Goal: Information Seeking & Learning: Learn about a topic

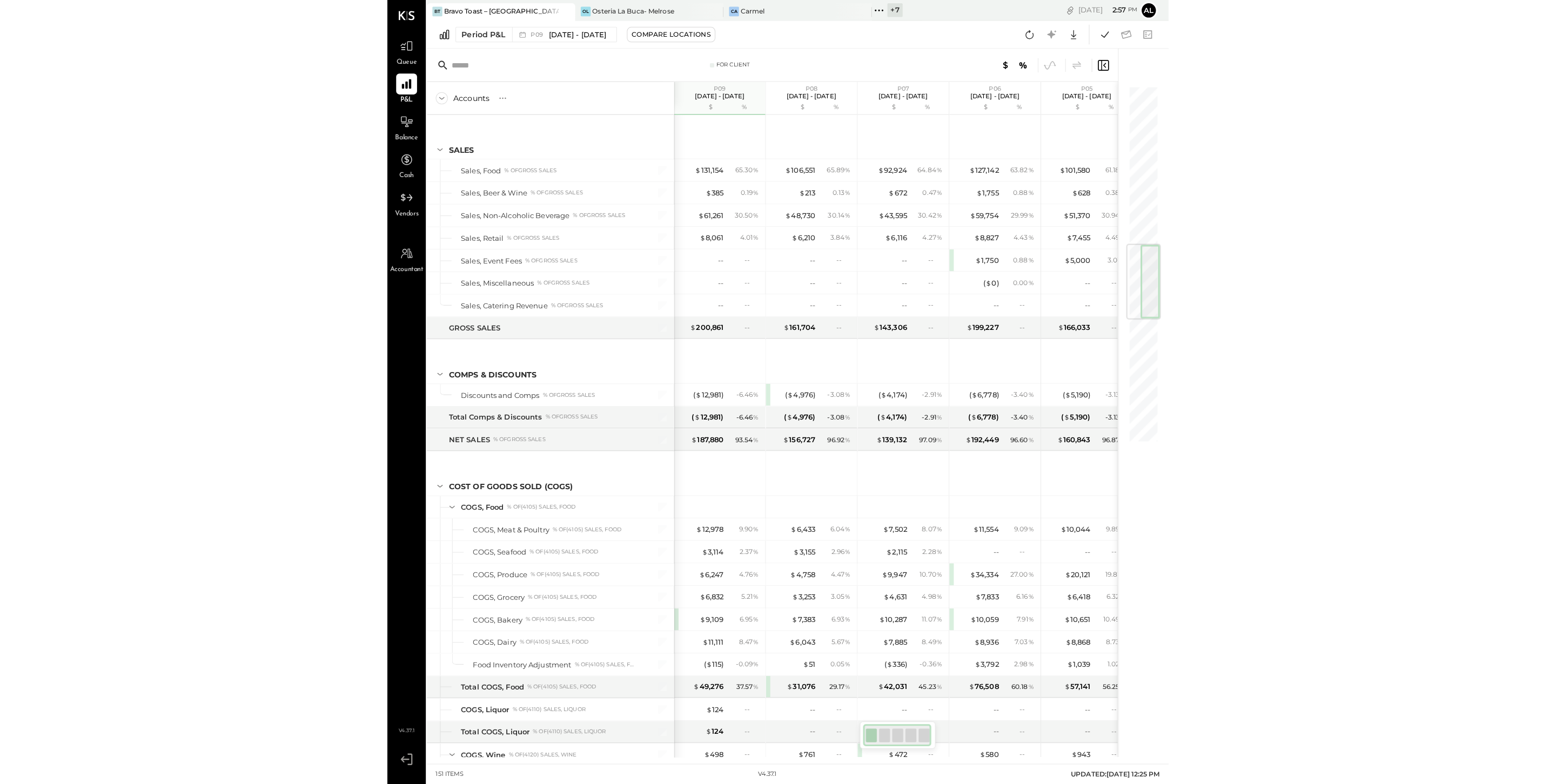
scroll to position [1328, 0]
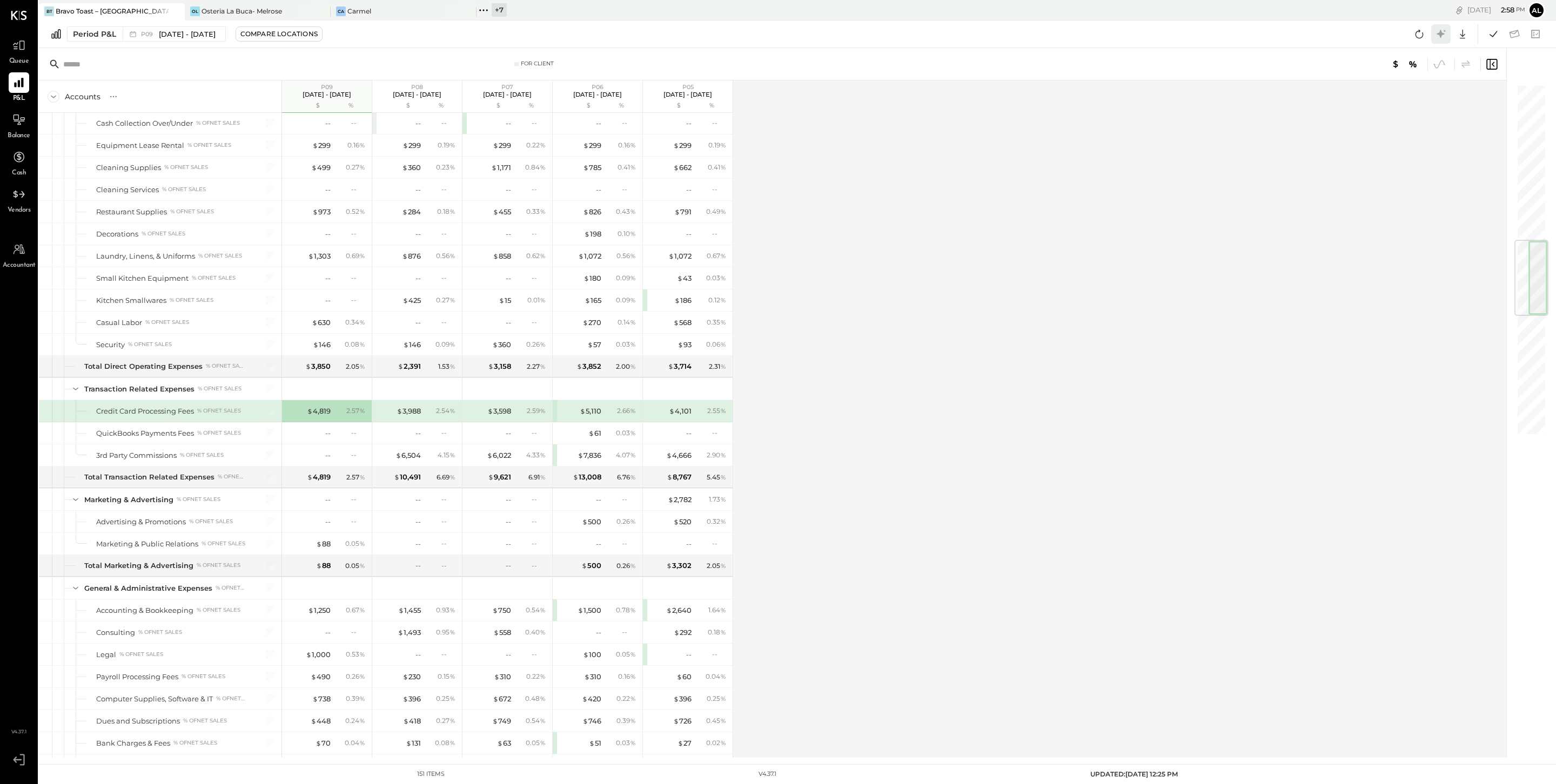
click at [767, 33] on icon at bounding box center [1441, 33] width 8 height 8
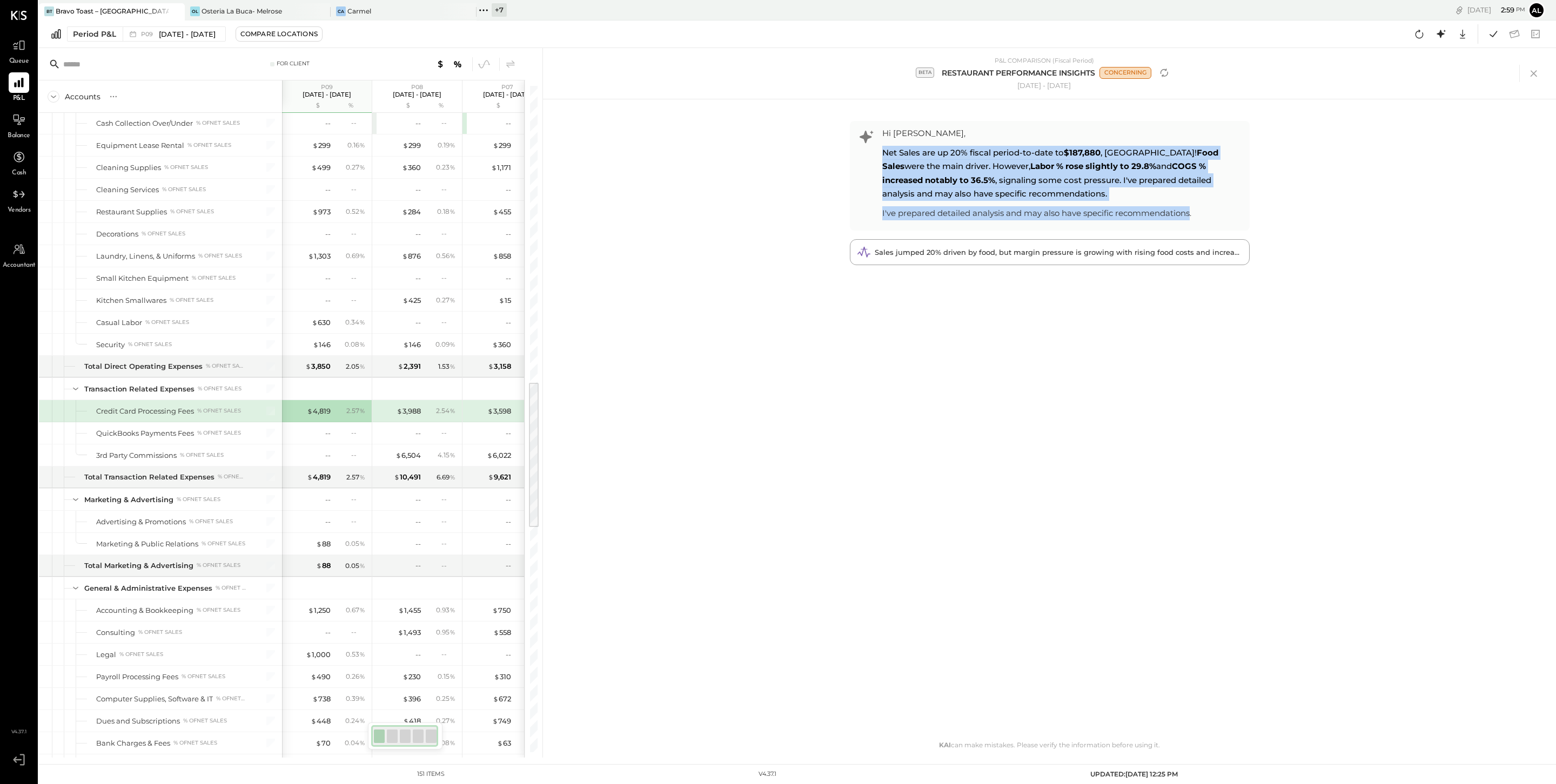
drag, startPoint x: 882, startPoint y: 152, endPoint x: 1189, endPoint y: 214, distance: 313.2
click at [767, 214] on div "Hi [PERSON_NAME], Net Sales are up 20% fiscal period-to-date to $187,880 , NICE…" at bounding box center [1063, 173] width 362 height 93
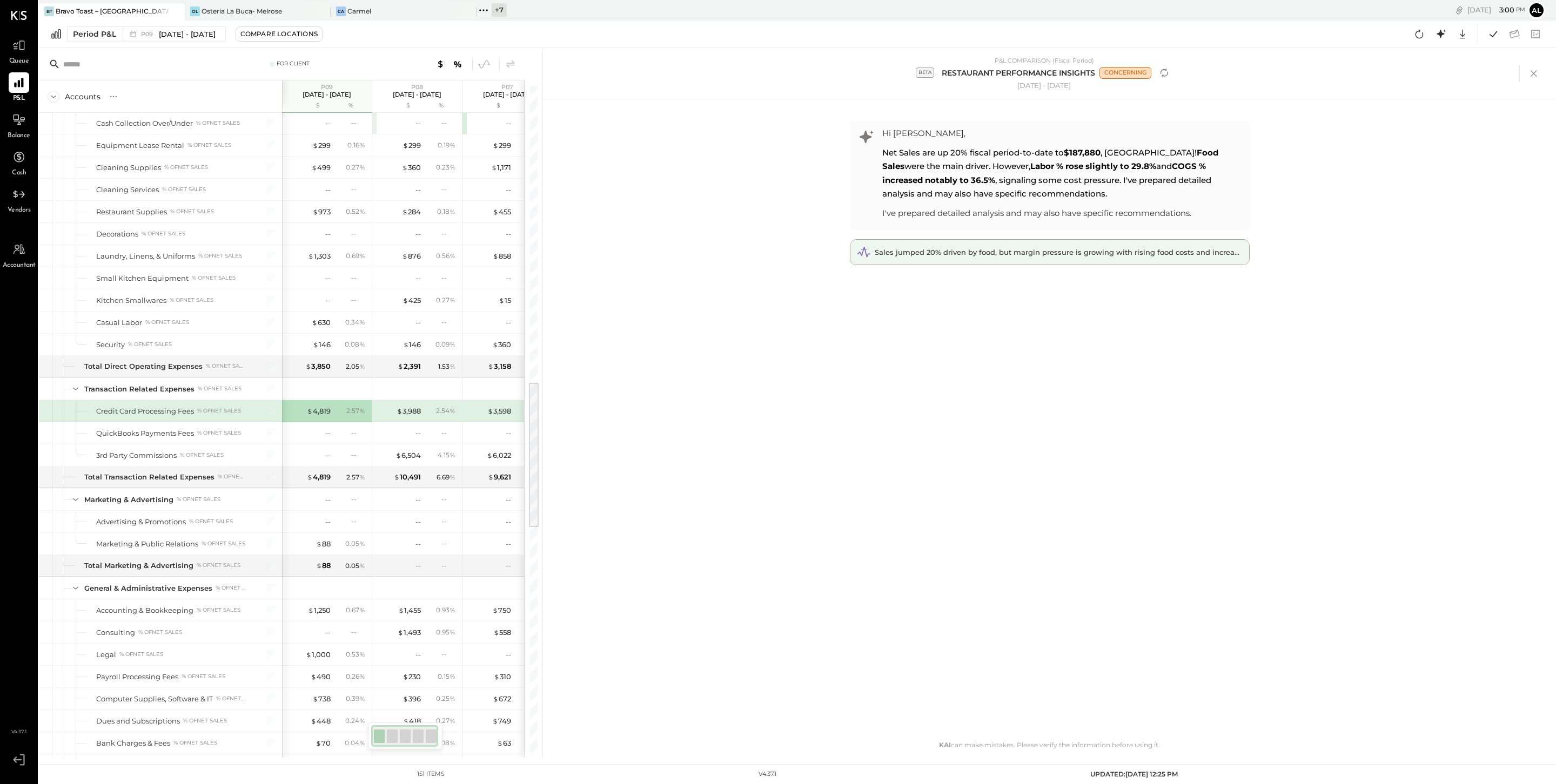
click at [767, 264] on div "Sales jumped 20% driven by food, but margin pressure is growing with rising foo…" at bounding box center [1049, 252] width 399 height 25
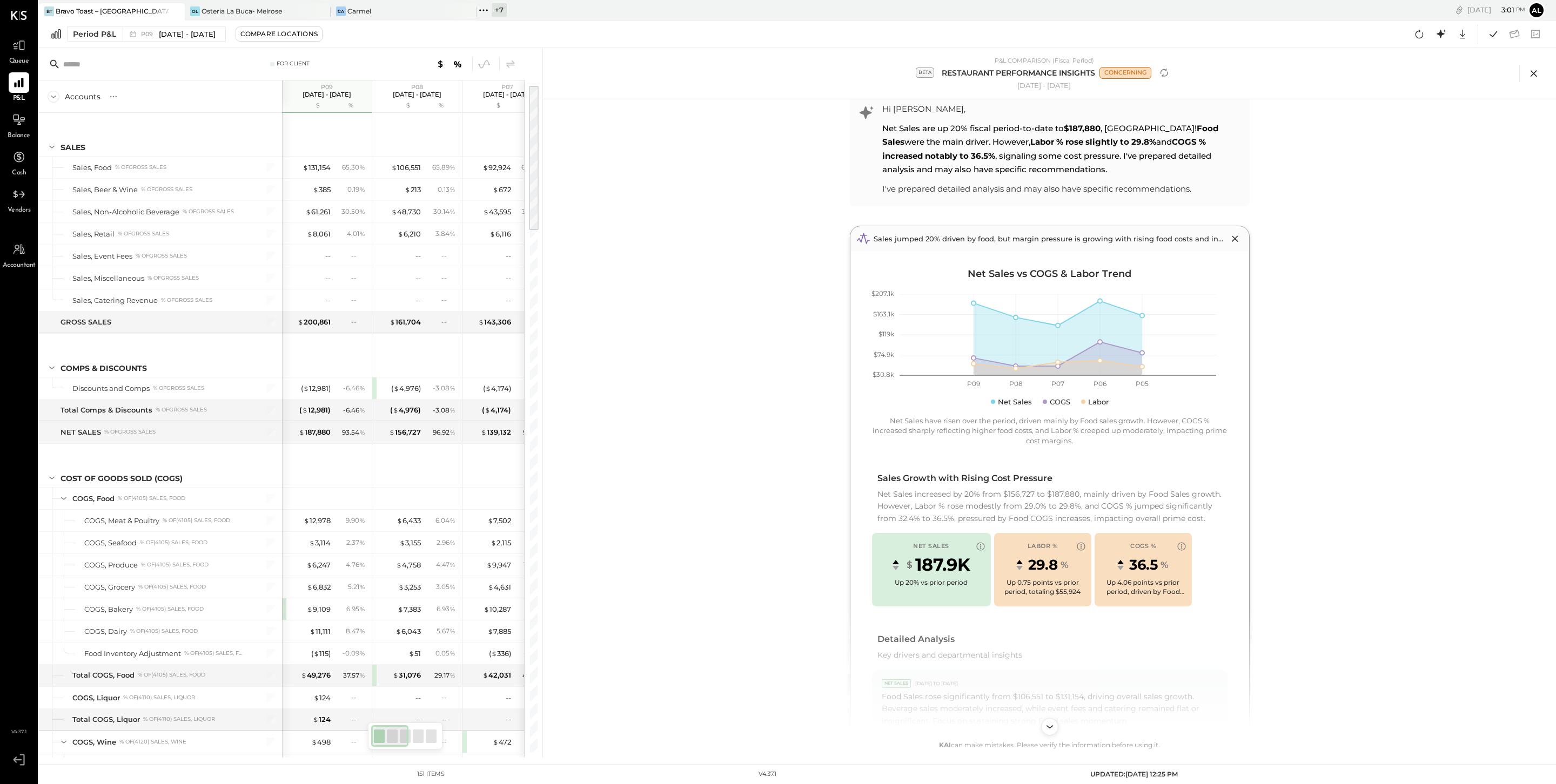
click at [767, 78] on icon at bounding box center [1534, 73] width 16 height 16
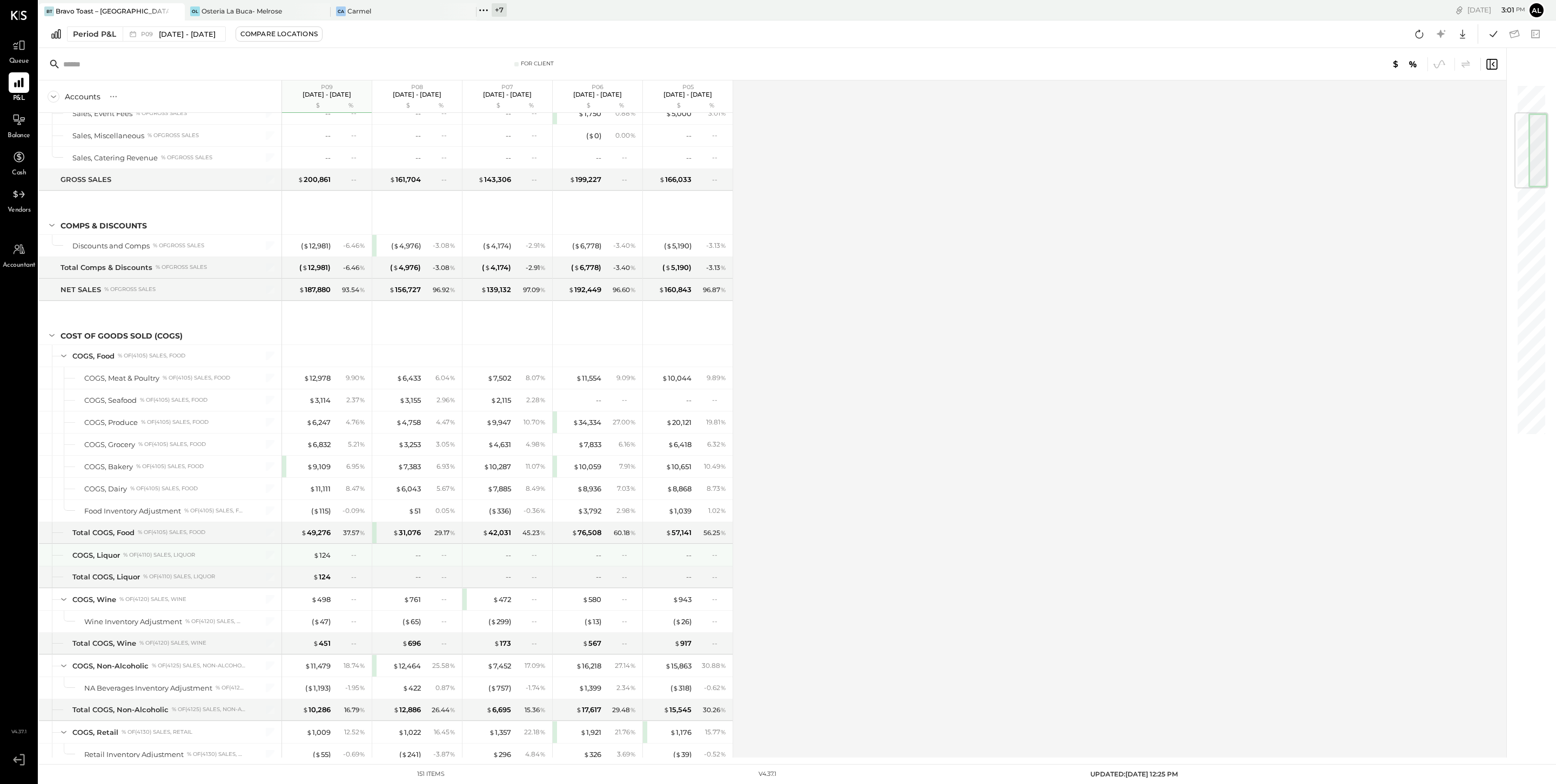
scroll to position [258, 0]
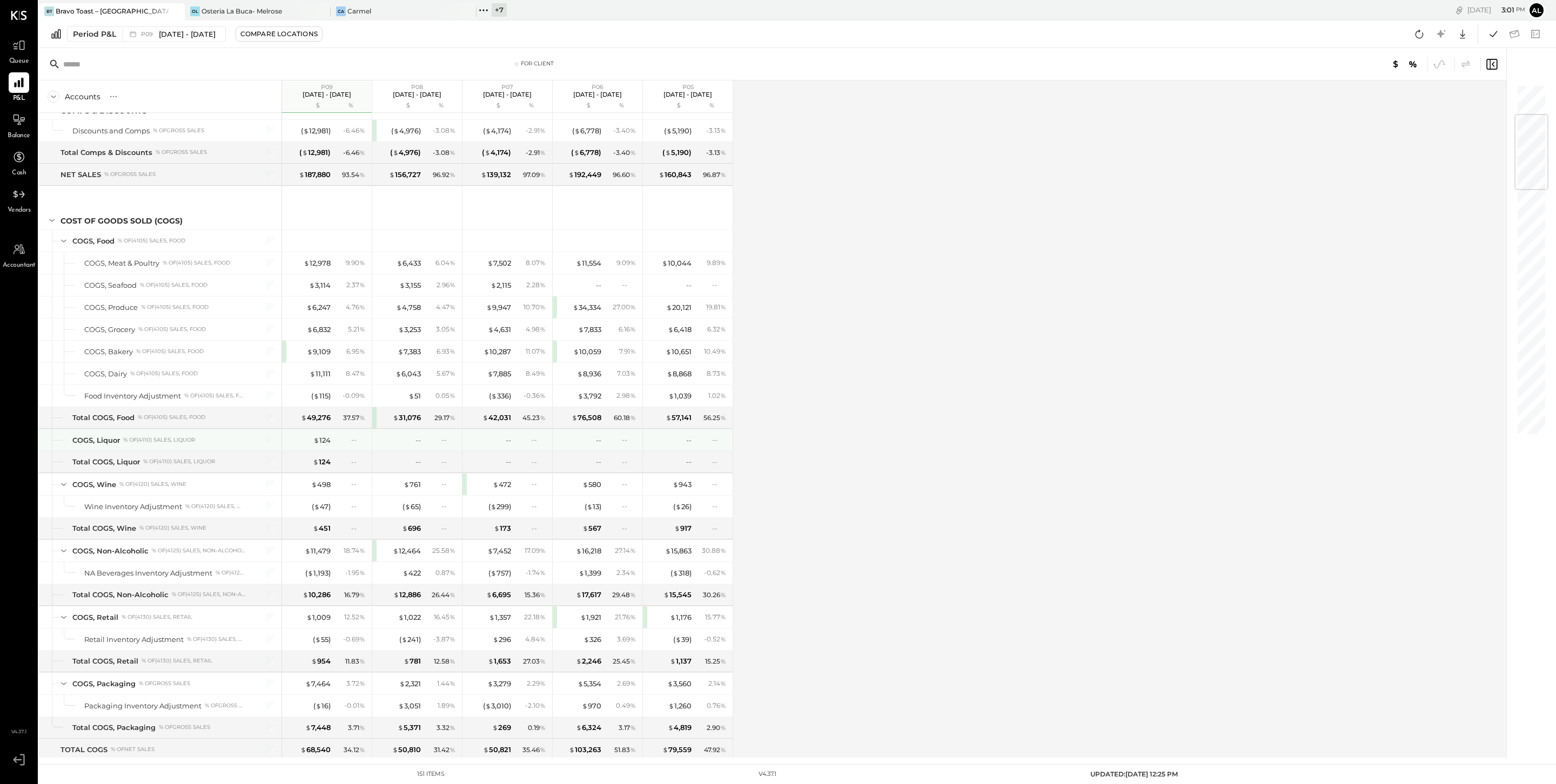
click at [318, 439] on div "$ 124 --" at bounding box center [328, 440] width 81 height 22
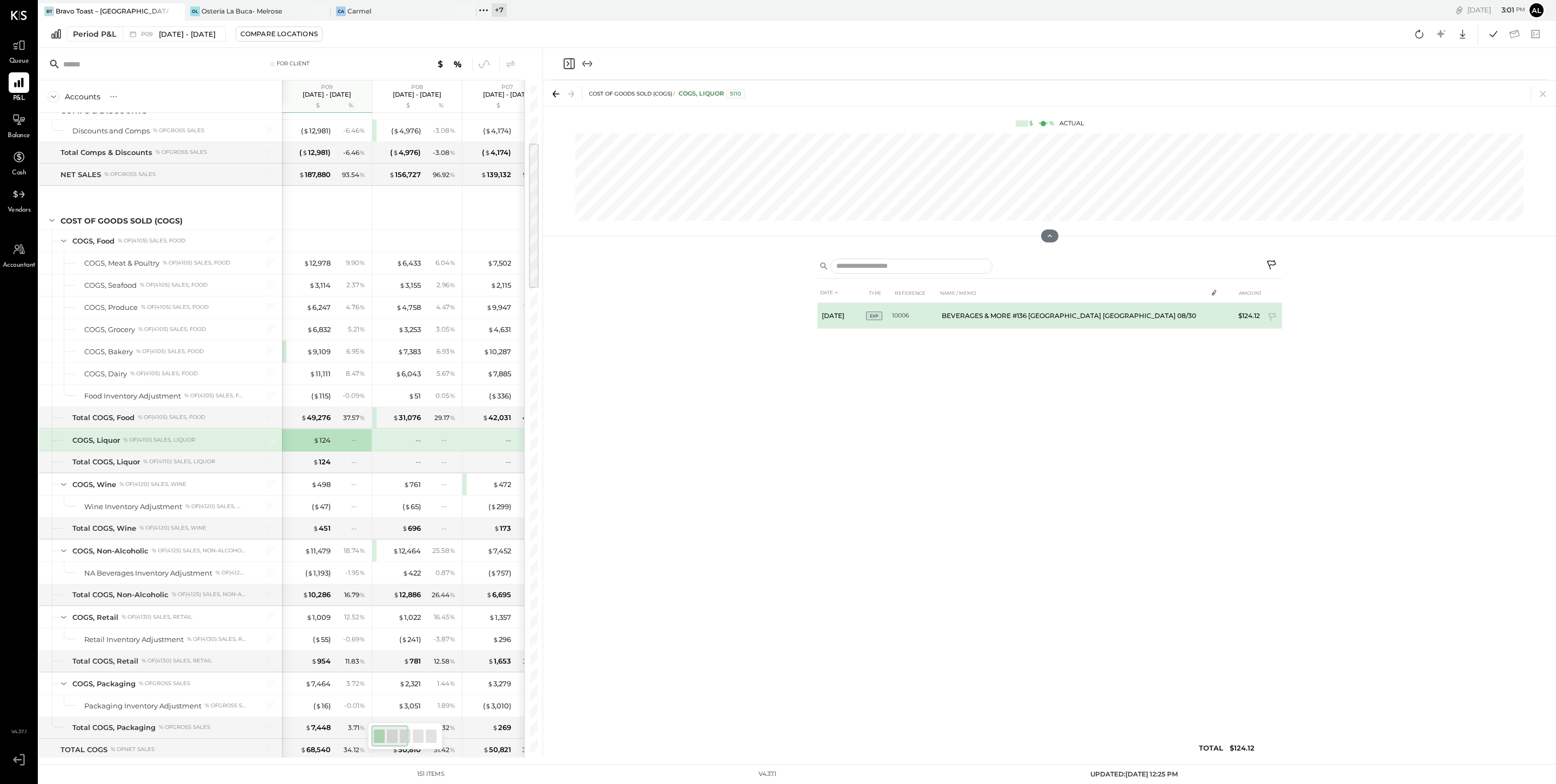
click at [767, 316] on td "BEVERAGES & MORE #136 [GEOGRAPHIC_DATA] [GEOGRAPHIC_DATA] 08/30" at bounding box center [1072, 315] width 270 height 26
click at [767, 316] on span "EXP" at bounding box center [874, 316] width 16 height 9
click at [767, 94] on icon at bounding box center [1543, 93] width 15 height 15
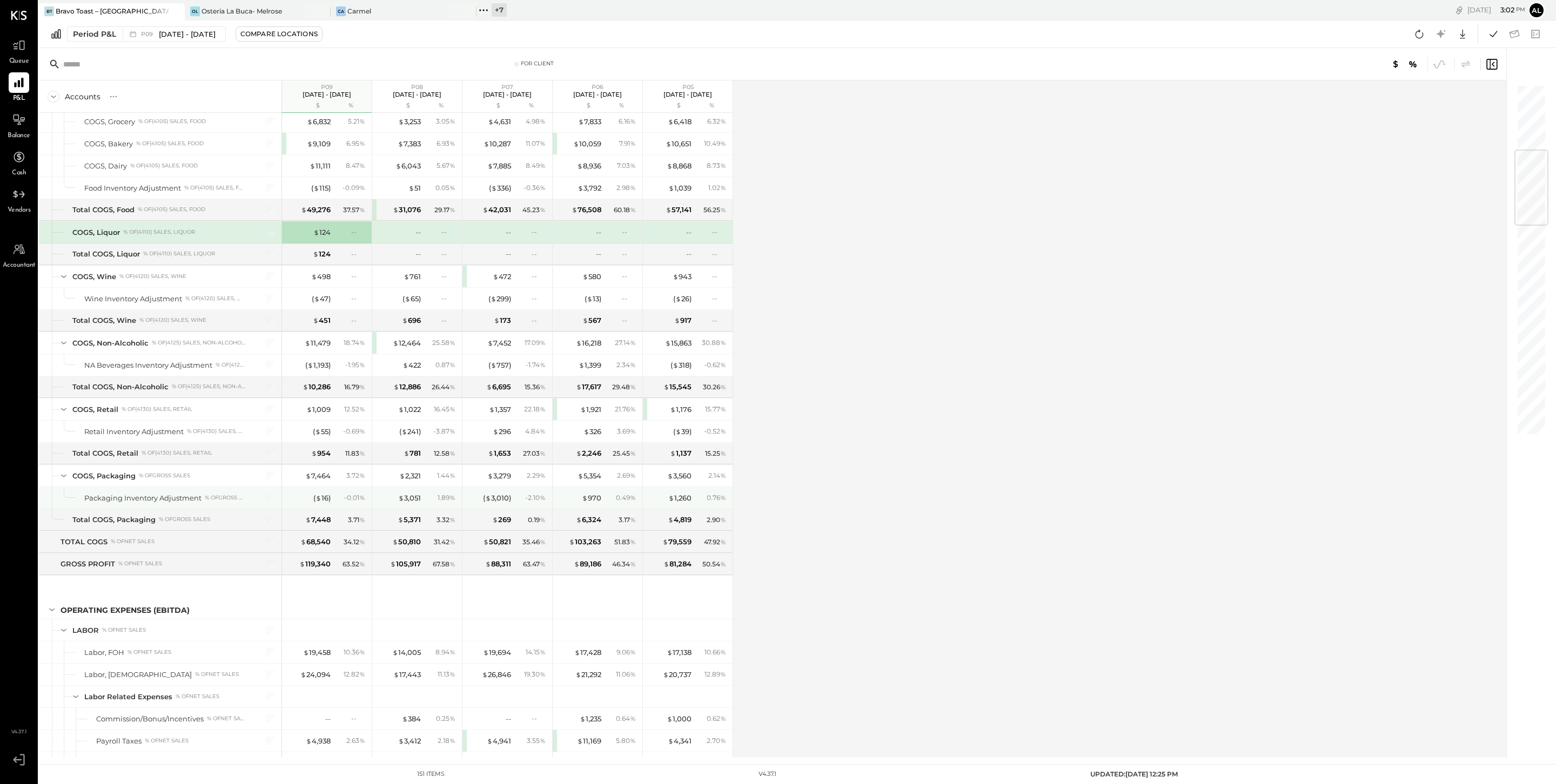
scroll to position [669, 0]
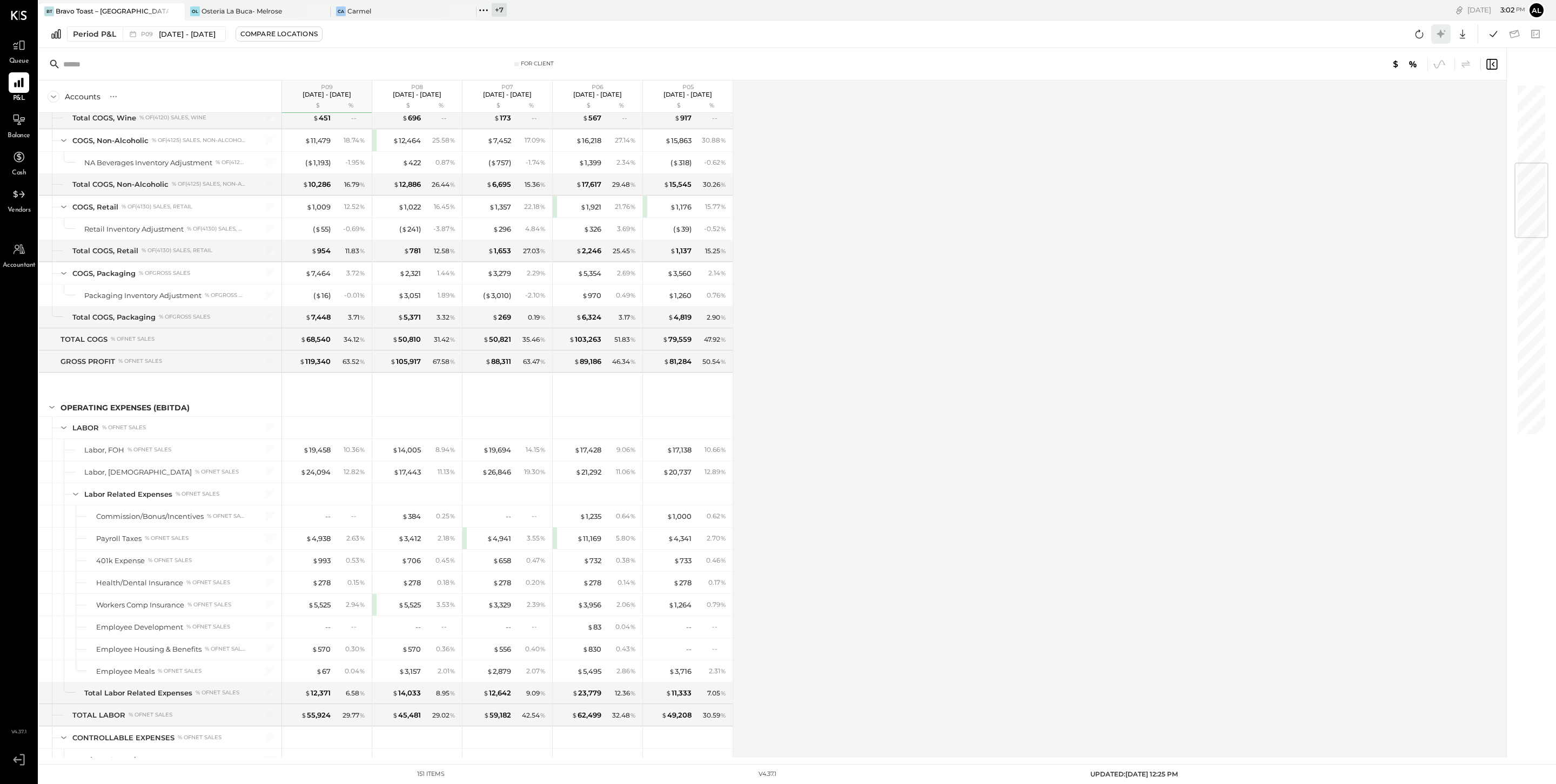
click at [767, 27] on icon at bounding box center [1441, 34] width 14 height 14
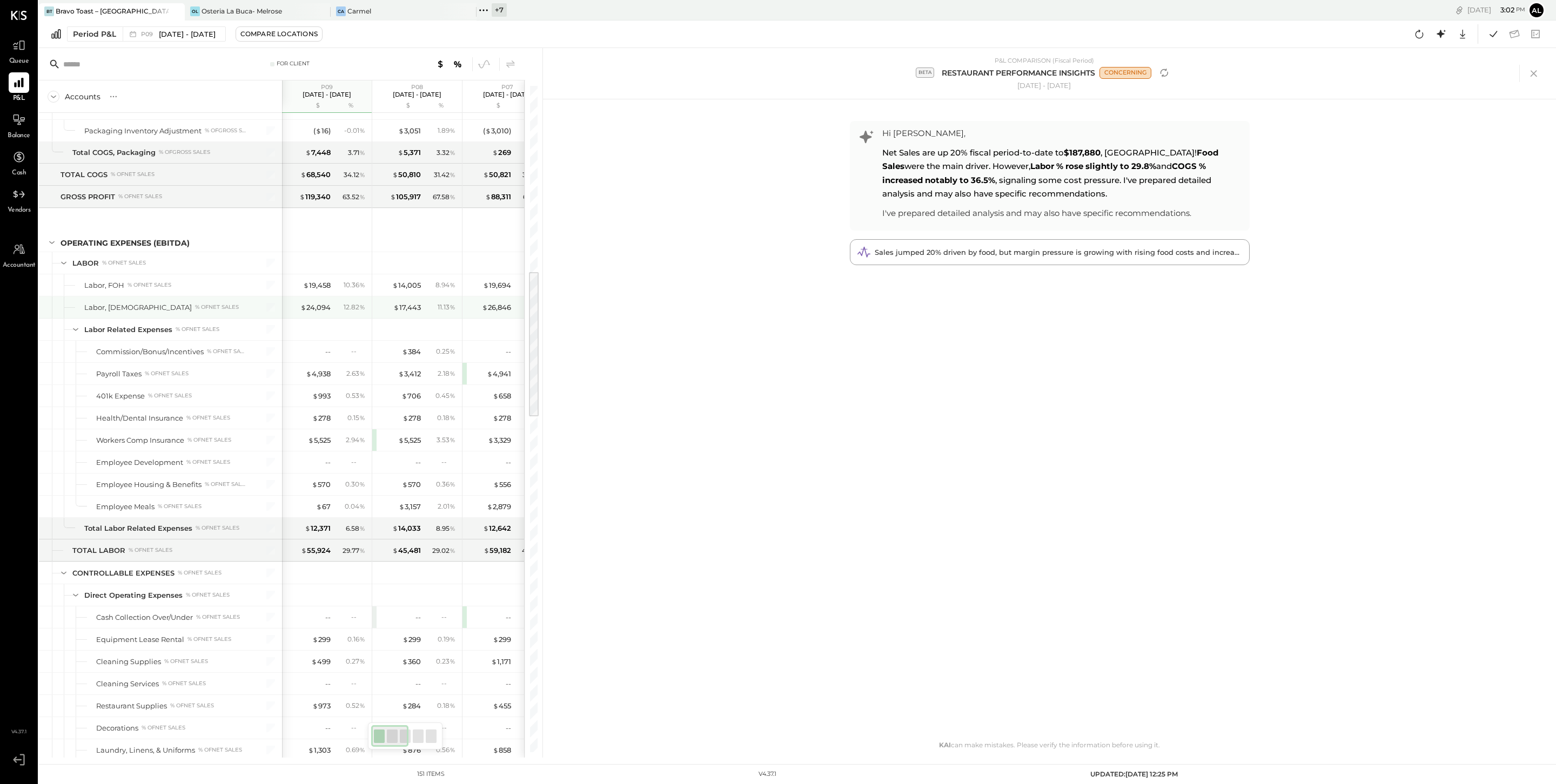
scroll to position [982, 0]
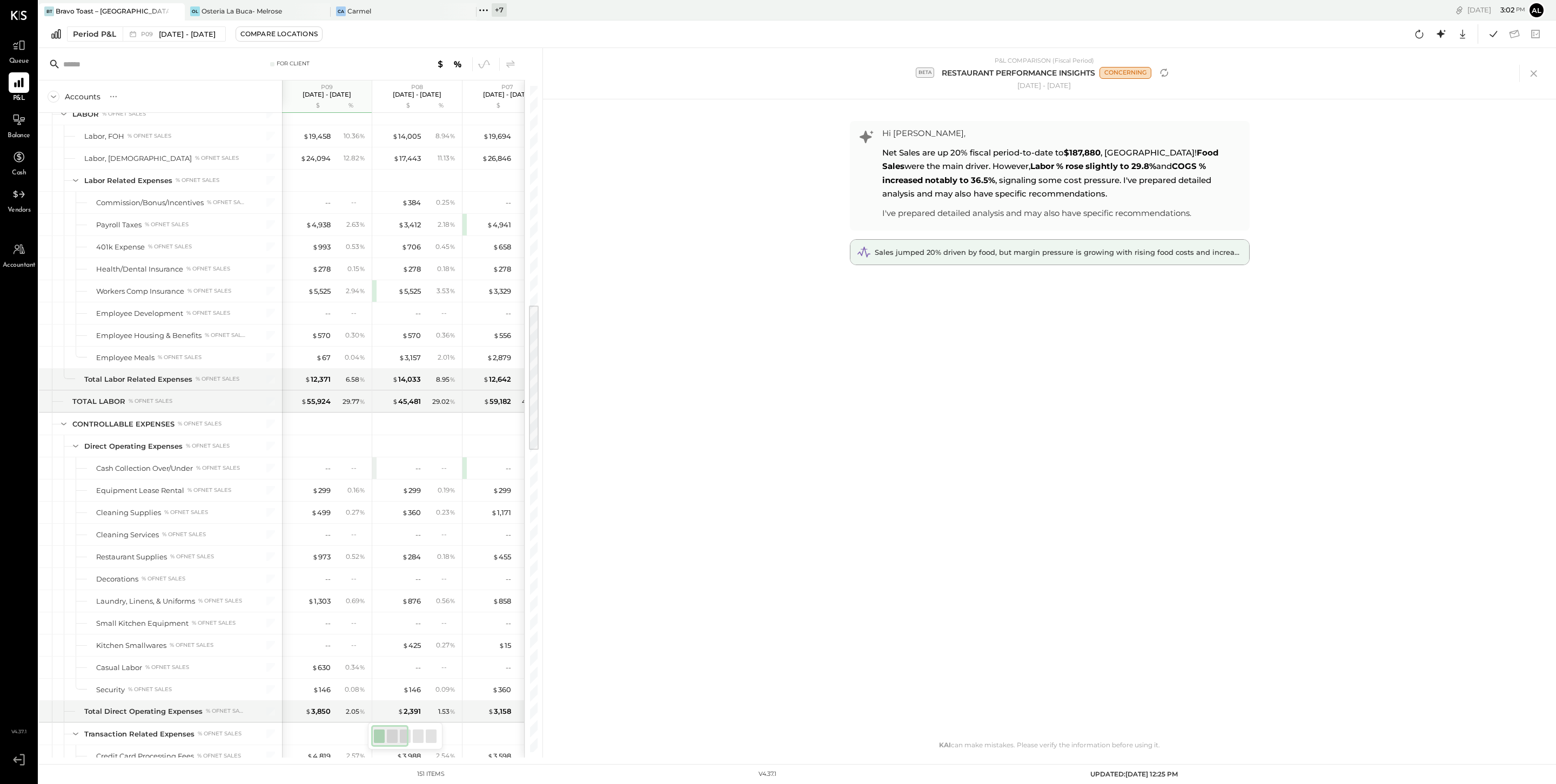
click at [767, 256] on span "Sales jumped 20% driven by food, but margin pressure is growing with rising foo…" at bounding box center [1085, 252] width 419 height 9
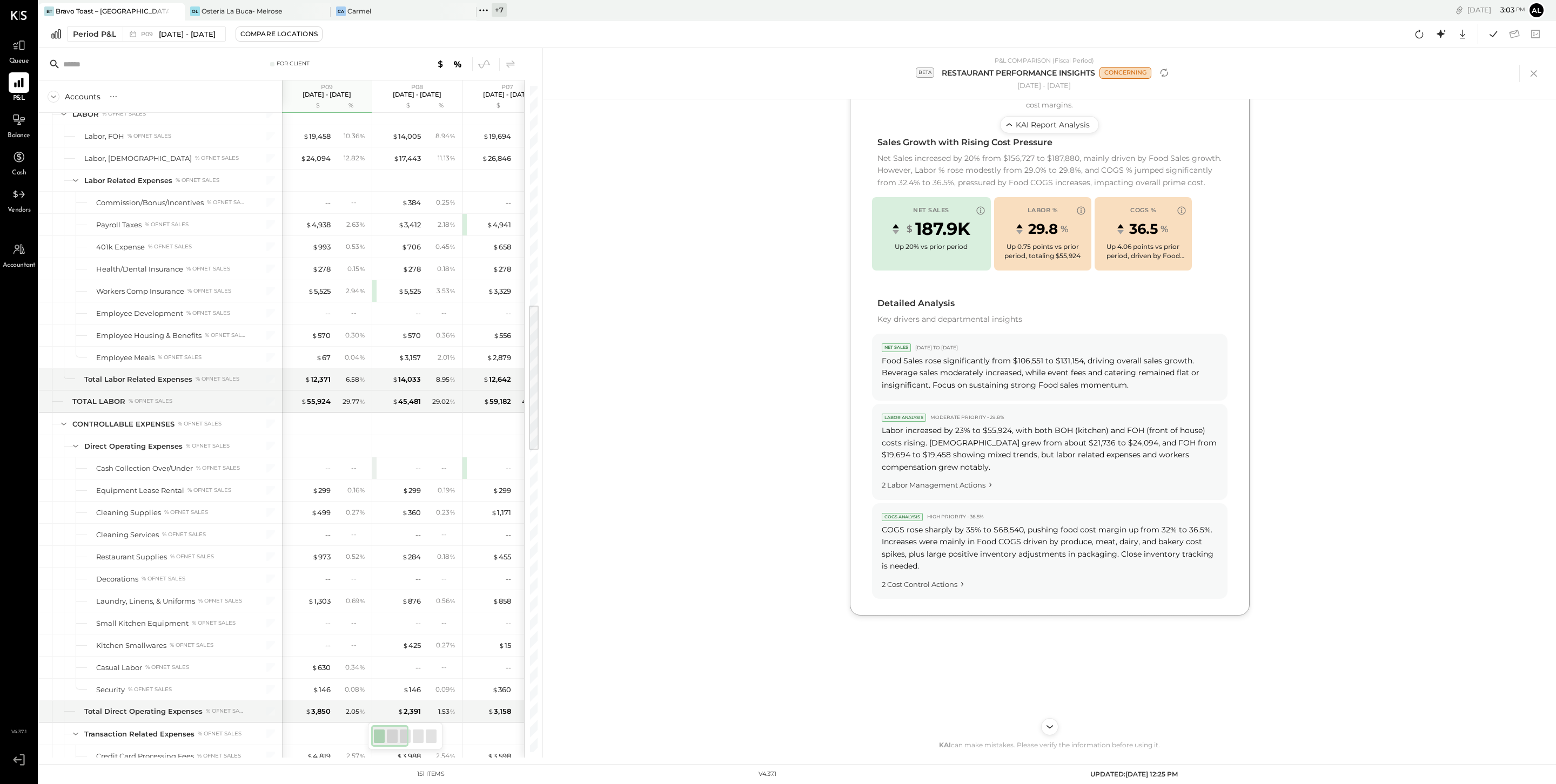
scroll to position [370, 0]
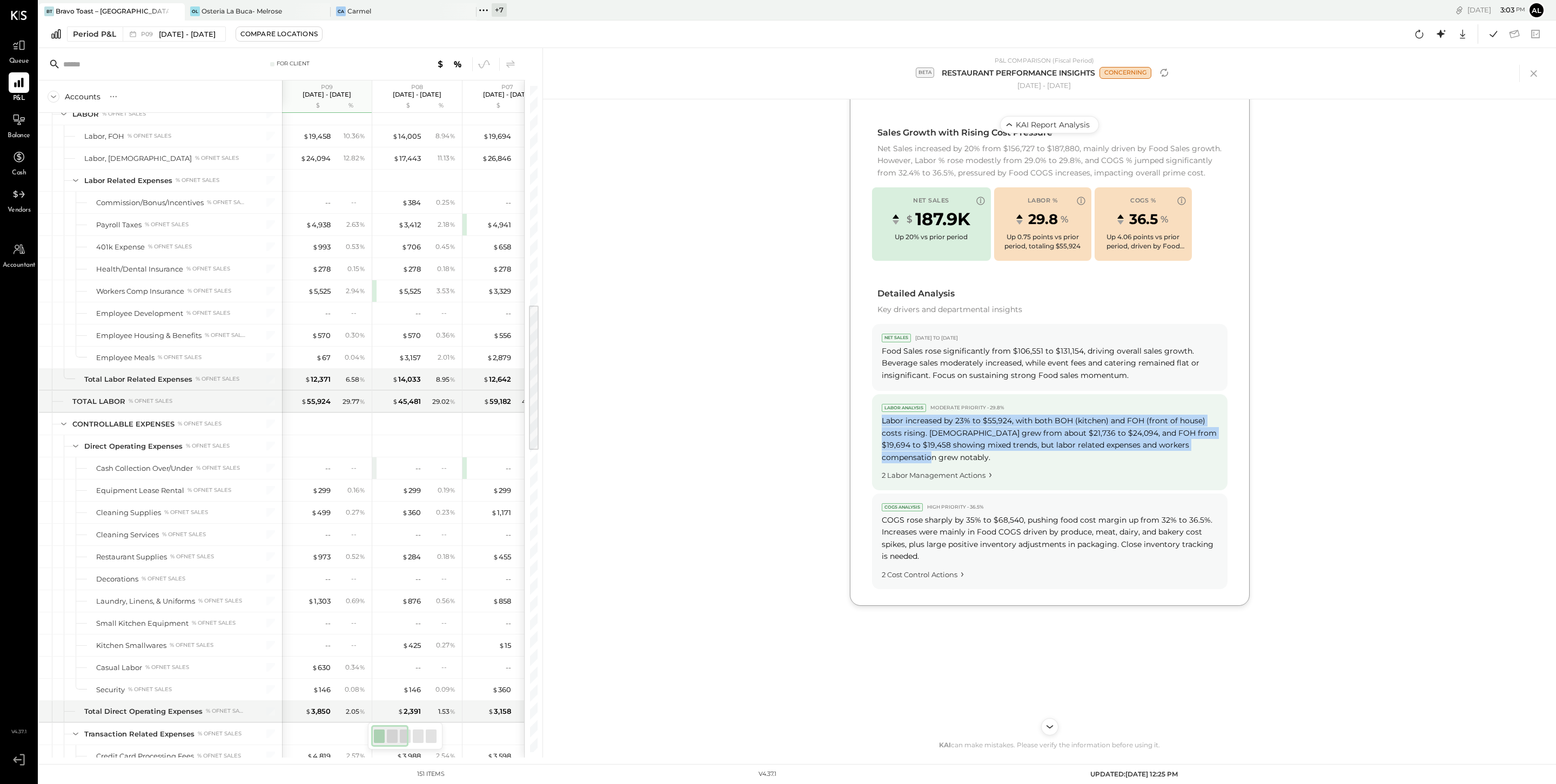
drag, startPoint x: 920, startPoint y: 459, endPoint x: 882, endPoint y: 427, distance: 49.7
click at [767, 427] on div "Labor increased by 23% to $55,924, with both BOH (kitchen) and FOH (front of ho…" at bounding box center [1049, 439] width 336 height 48
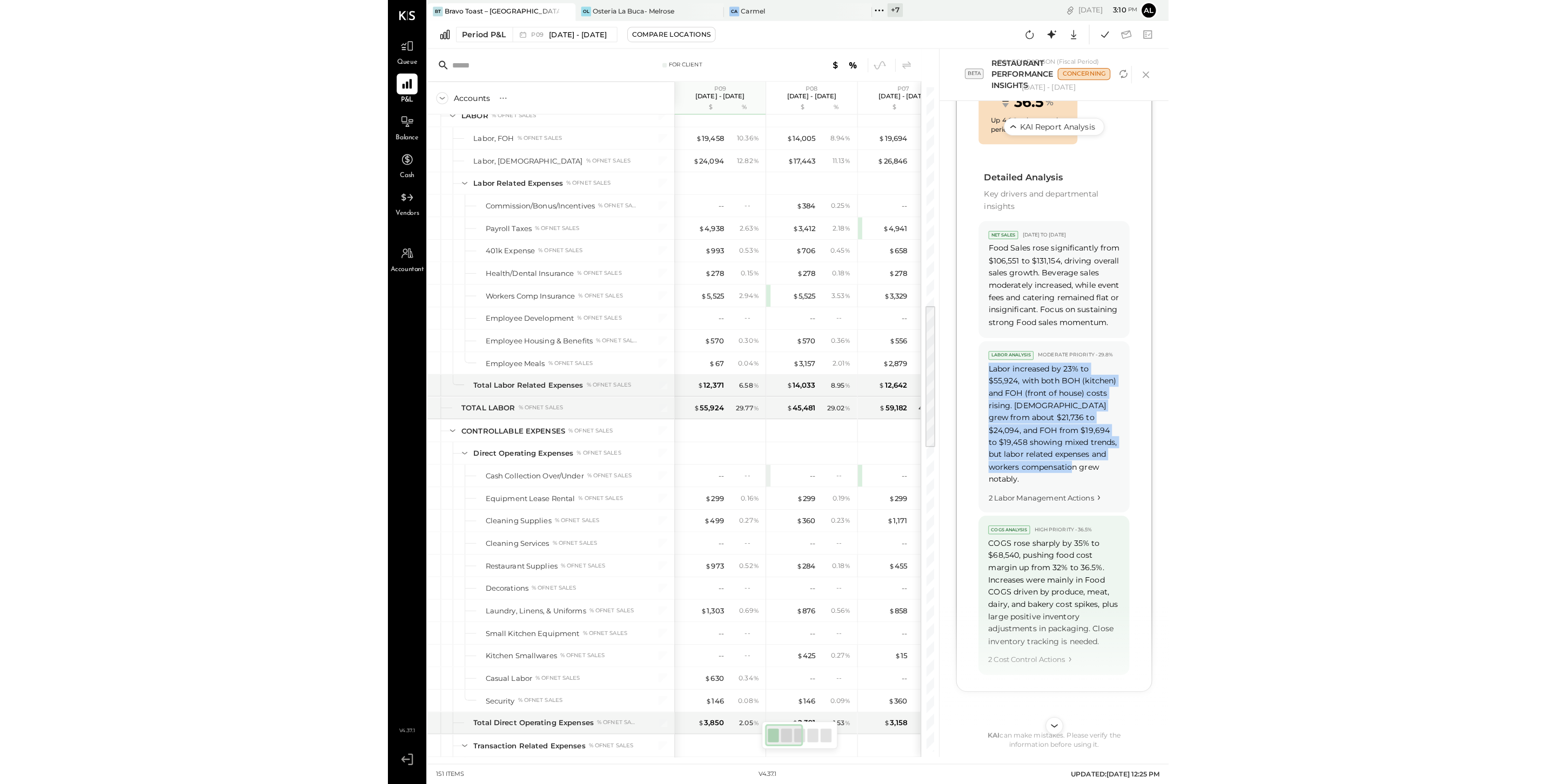
scroll to position [870, 0]
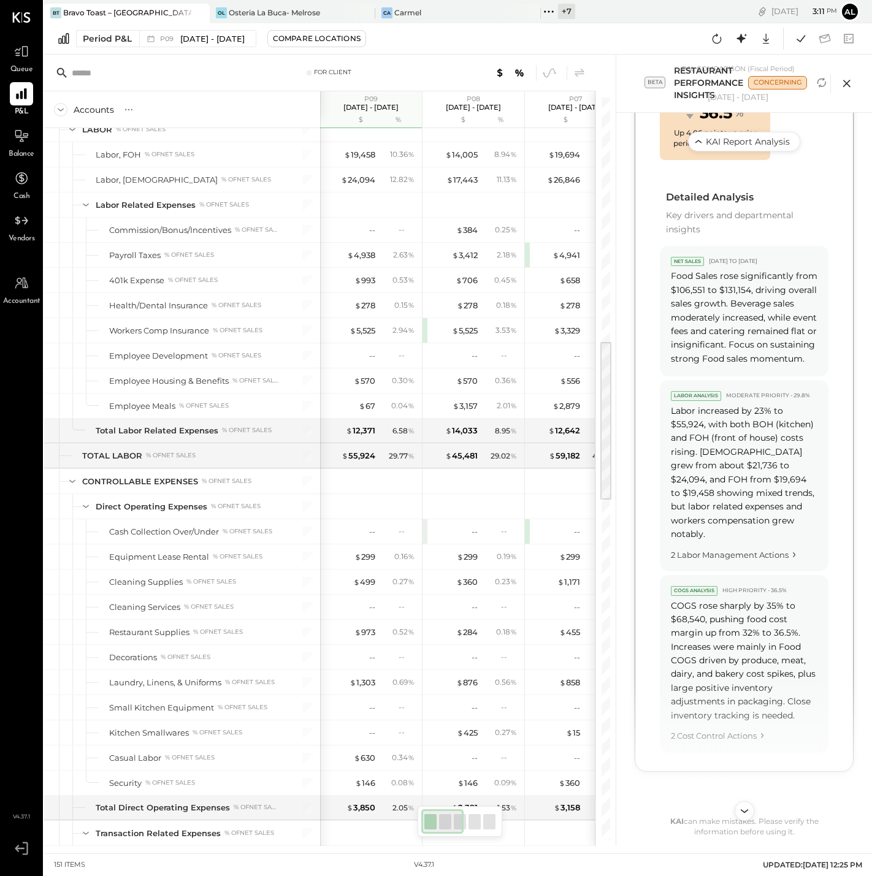
click at [847, 85] on icon at bounding box center [847, 83] width 18 height 18
